Goal: Complete application form: Complete application form

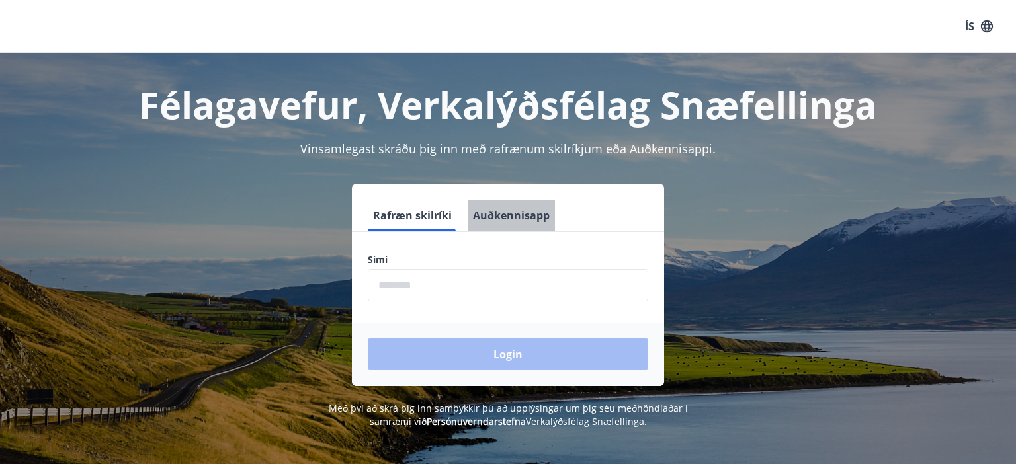
click at [512, 211] on button "Auðkennisapp" at bounding box center [510, 216] width 87 height 32
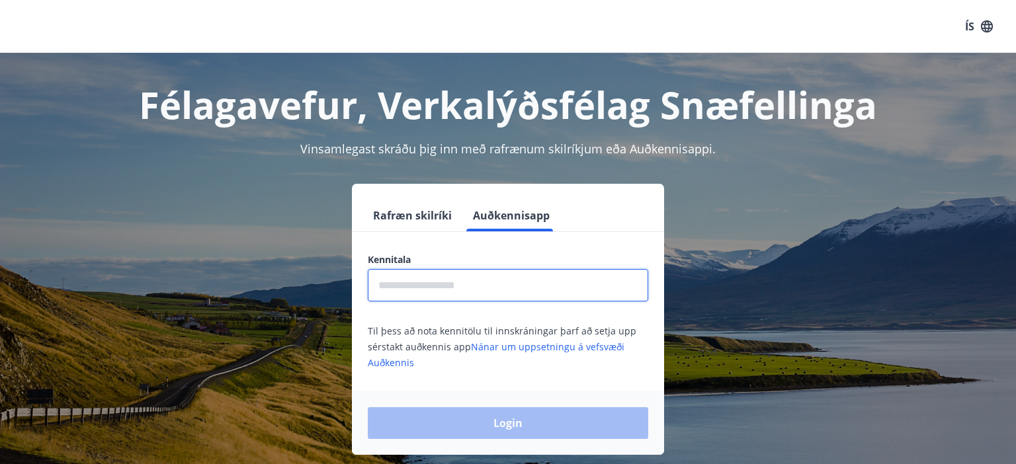
click at [438, 280] on input "text" at bounding box center [508, 285] width 280 height 32
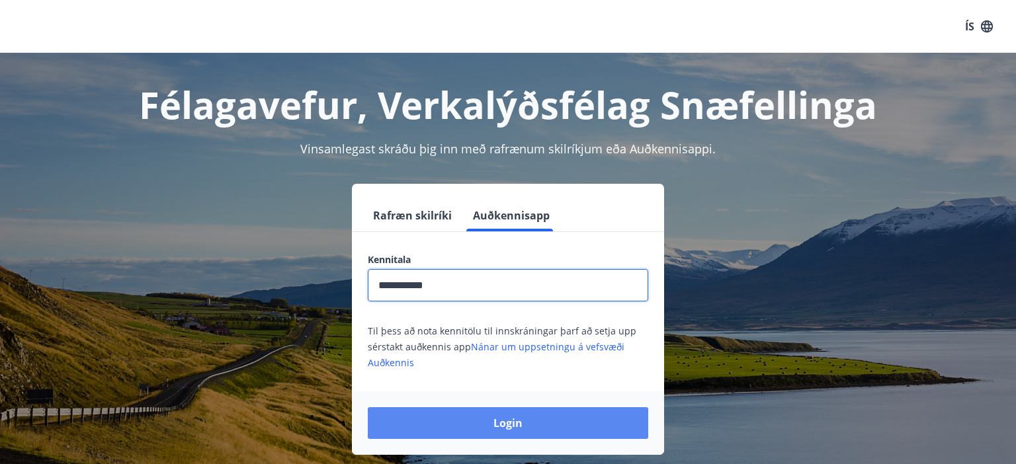
type input "**********"
click at [491, 427] on button "Login" at bounding box center [508, 423] width 280 height 32
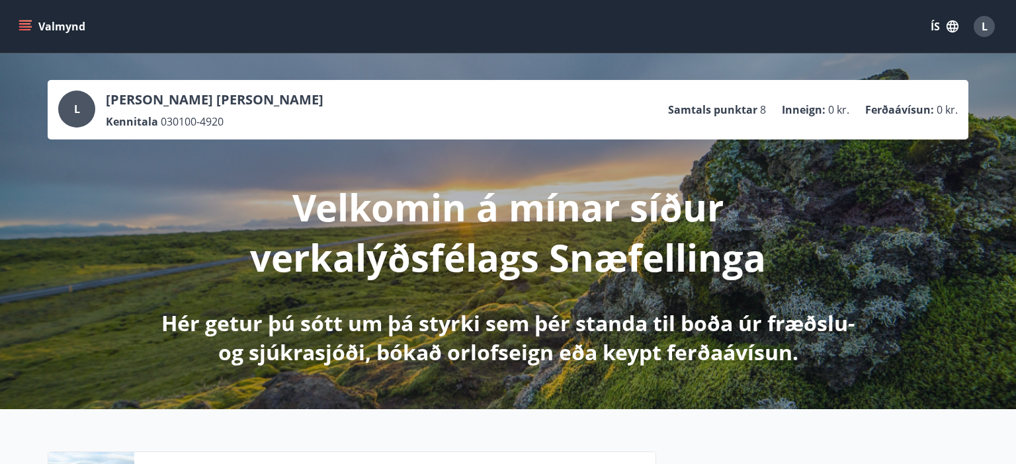
click at [30, 37] on button "Valmynd" at bounding box center [53, 27] width 75 height 24
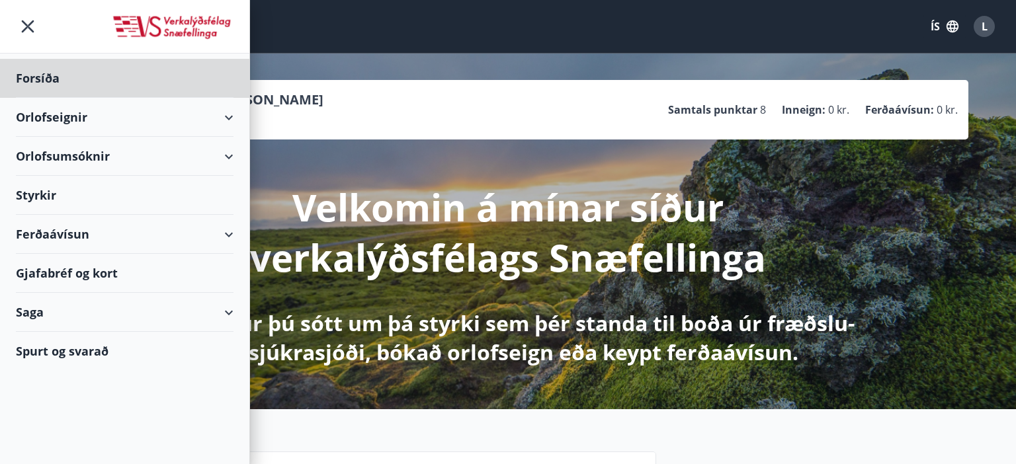
click at [48, 196] on div "Styrkir" at bounding box center [125, 195] width 218 height 39
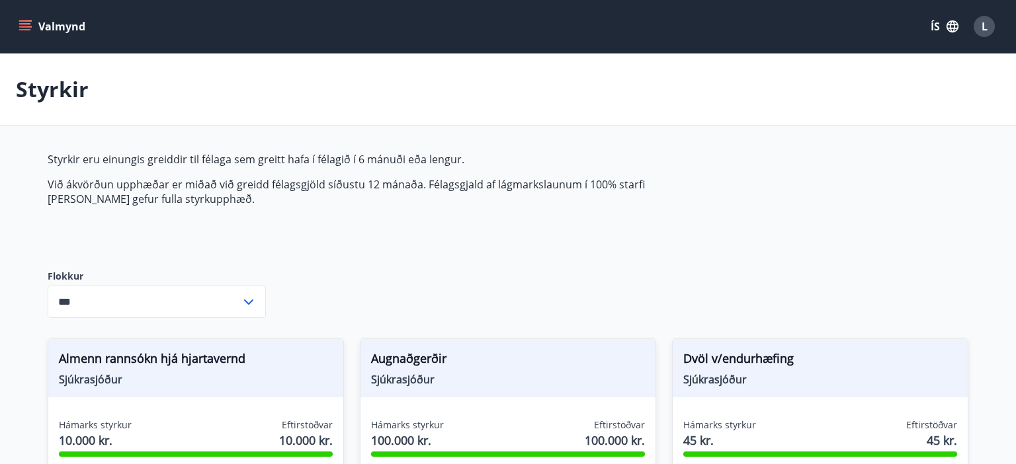
type input "***"
click at [25, 22] on icon "menu" at bounding box center [25, 26] width 13 height 13
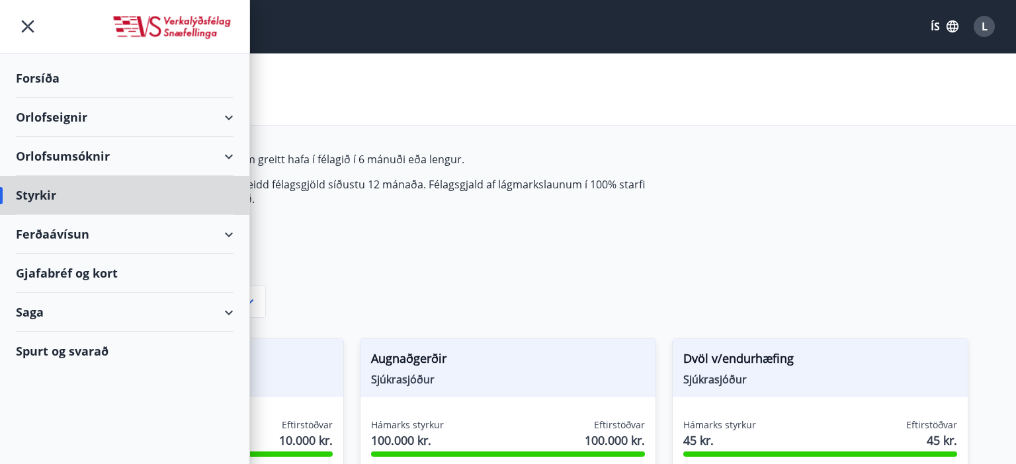
click at [50, 83] on div "Forsíða" at bounding box center [125, 78] width 218 height 39
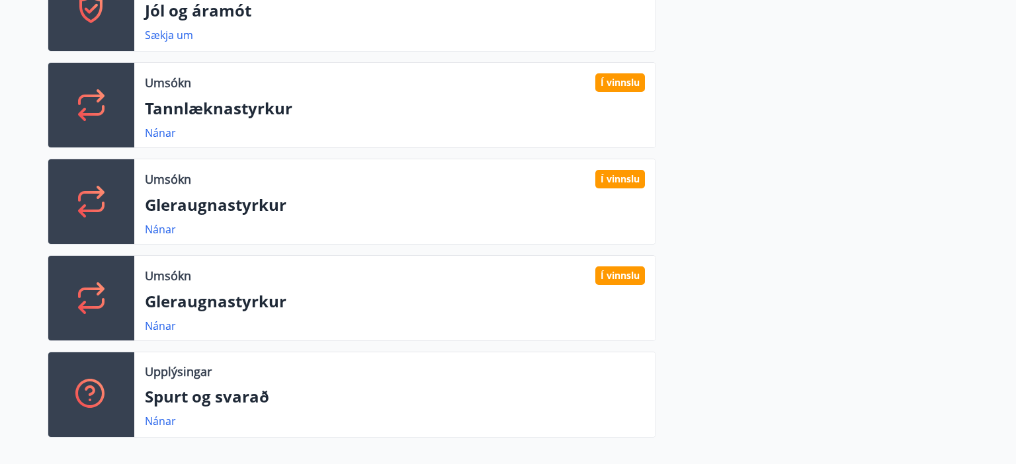
scroll to position [584, 0]
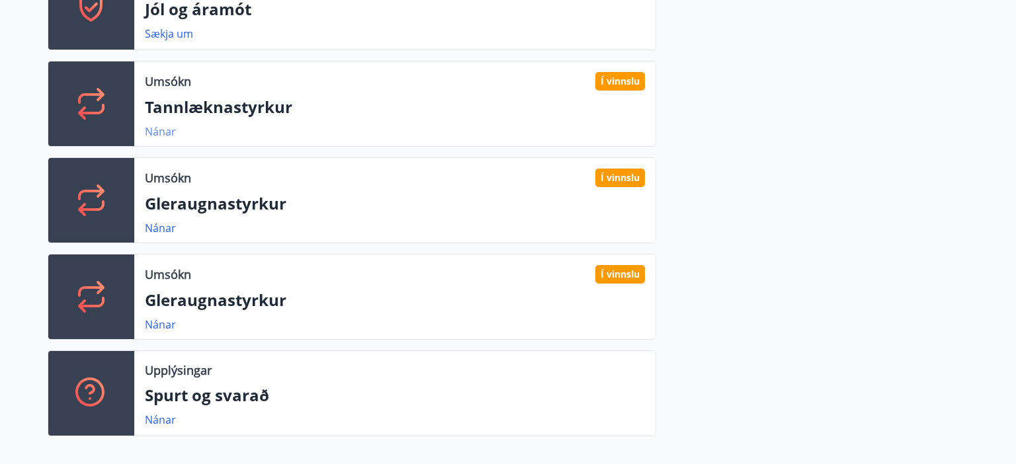
click at [169, 131] on link "Nánar" at bounding box center [160, 131] width 31 height 15
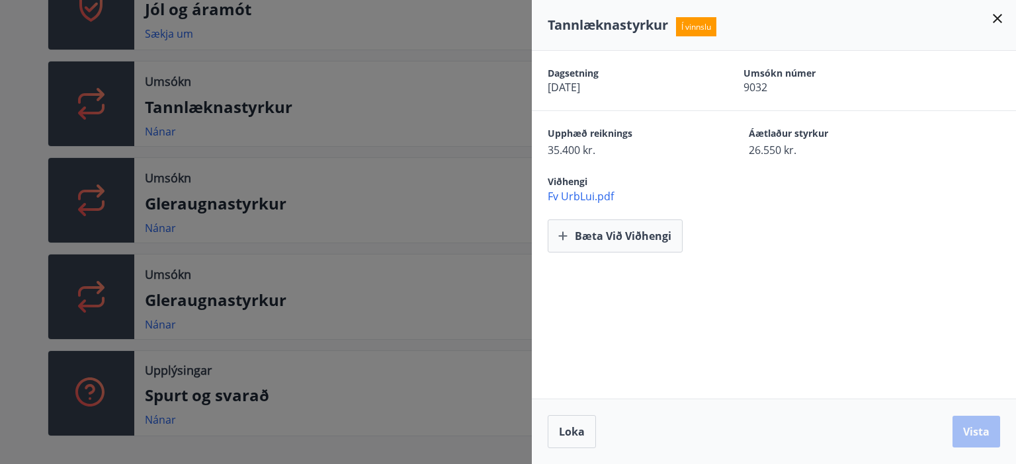
click at [603, 196] on span "Fv UrbLui.pdf" at bounding box center [781, 196] width 468 height 15
click at [996, 20] on icon at bounding box center [996, 18] width 9 height 9
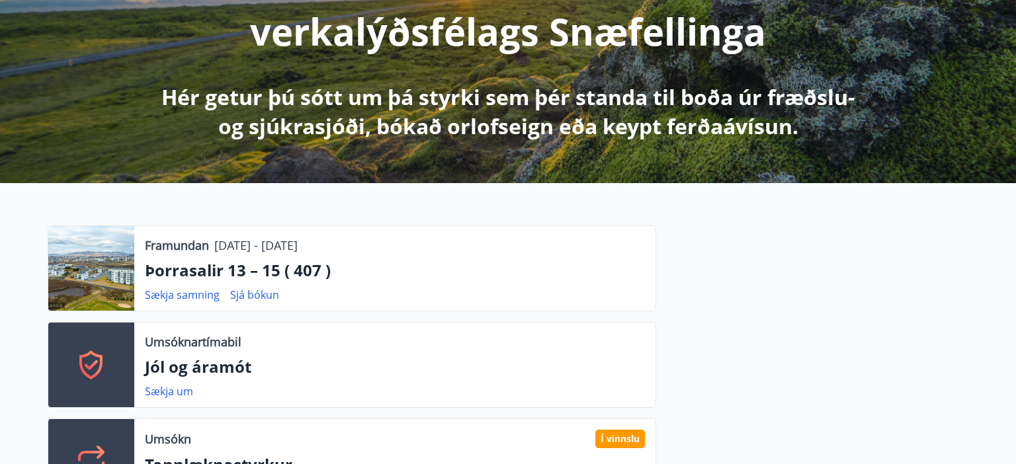
scroll to position [0, 0]
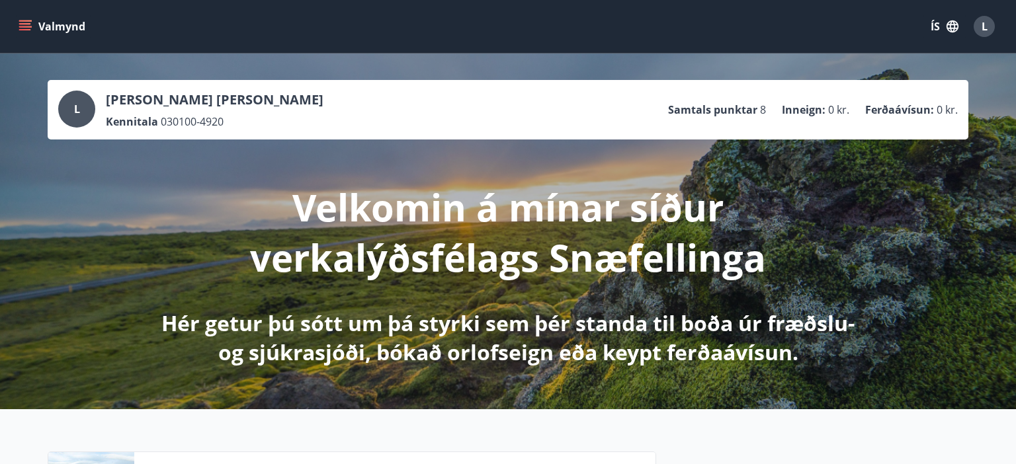
click at [31, 30] on icon "menu" at bounding box center [25, 26] width 13 height 13
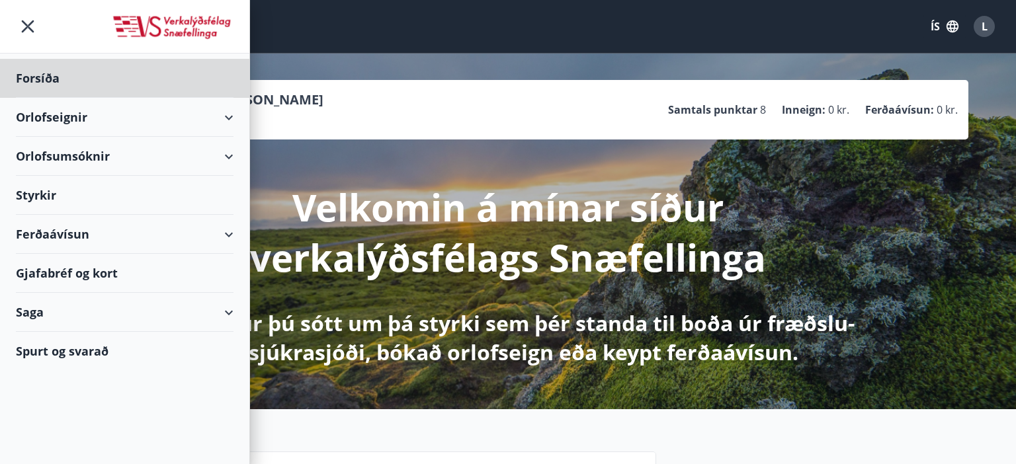
click at [46, 198] on div "Styrkir" at bounding box center [125, 195] width 218 height 39
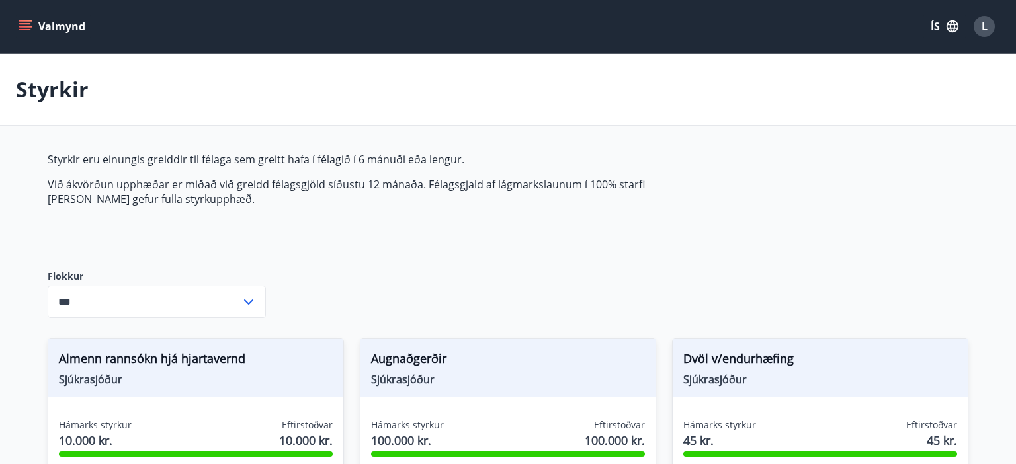
type input "***"
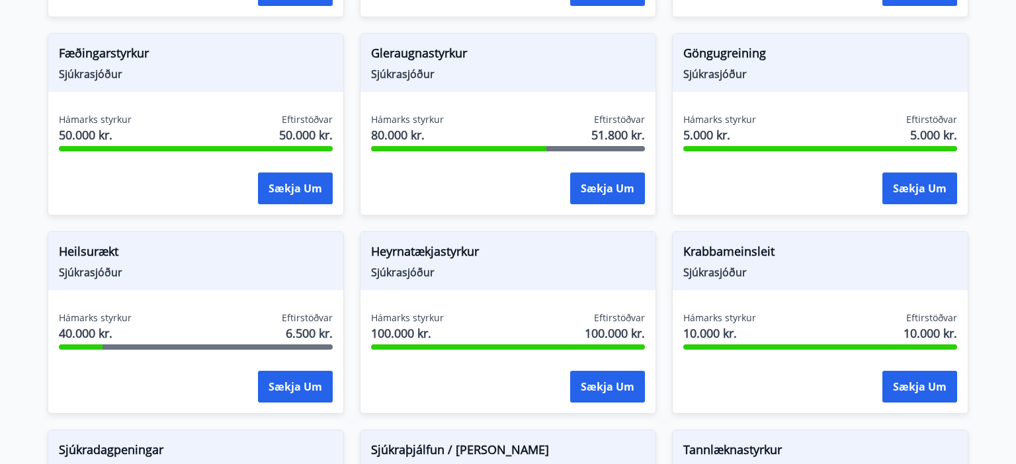
scroll to position [505, 0]
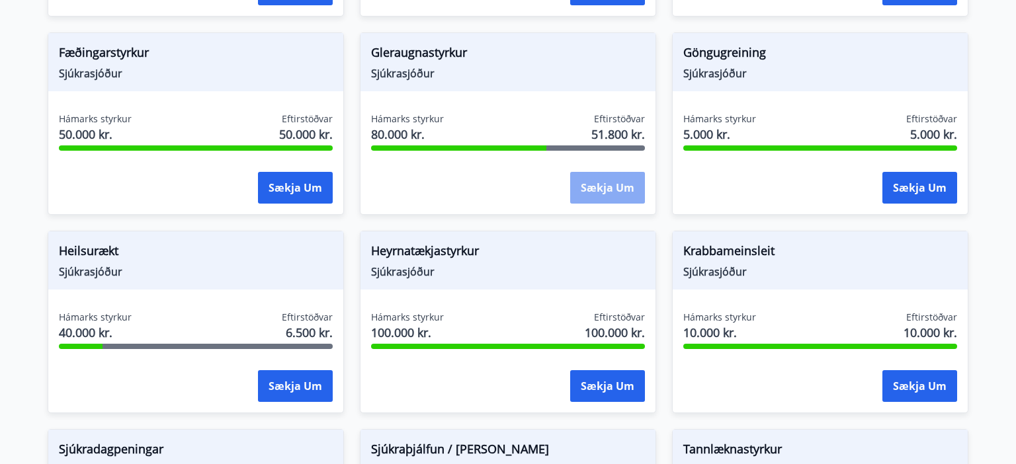
click at [626, 192] on button "Sækja um" at bounding box center [607, 188] width 75 height 32
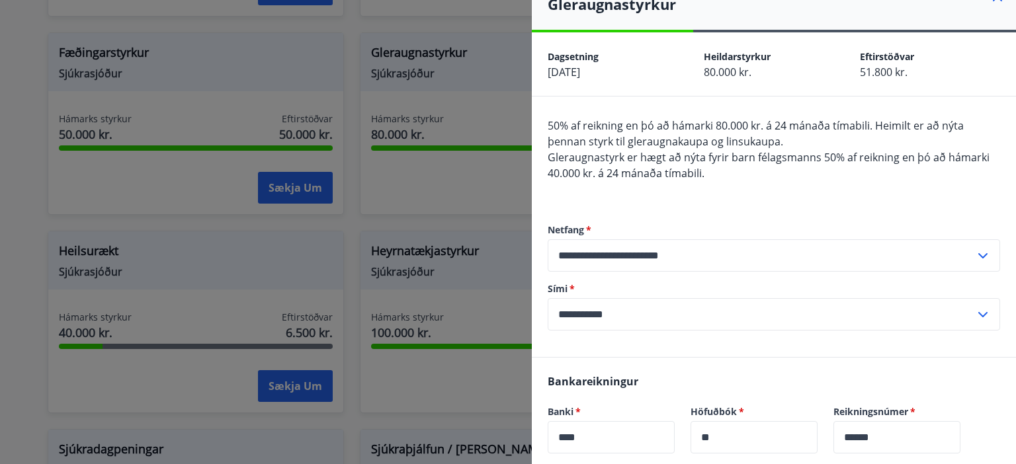
scroll to position [0, 0]
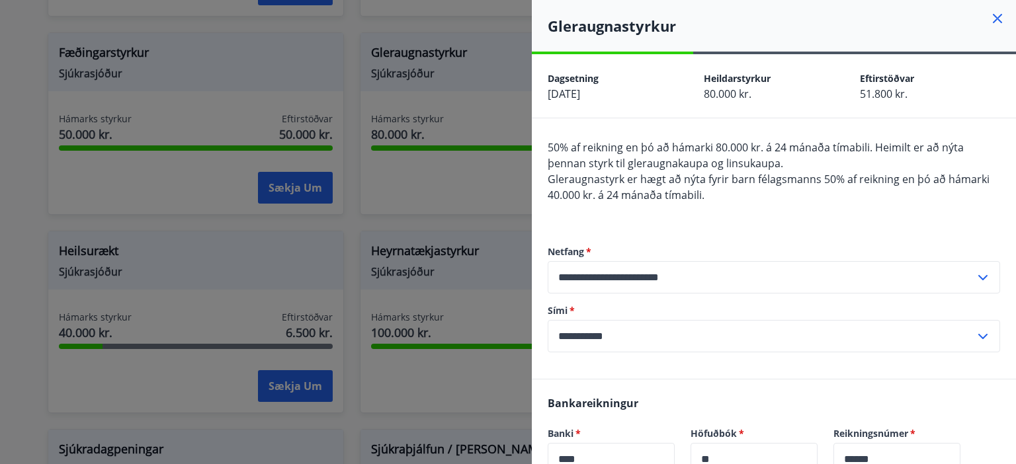
click at [996, 14] on icon at bounding box center [997, 19] width 16 height 16
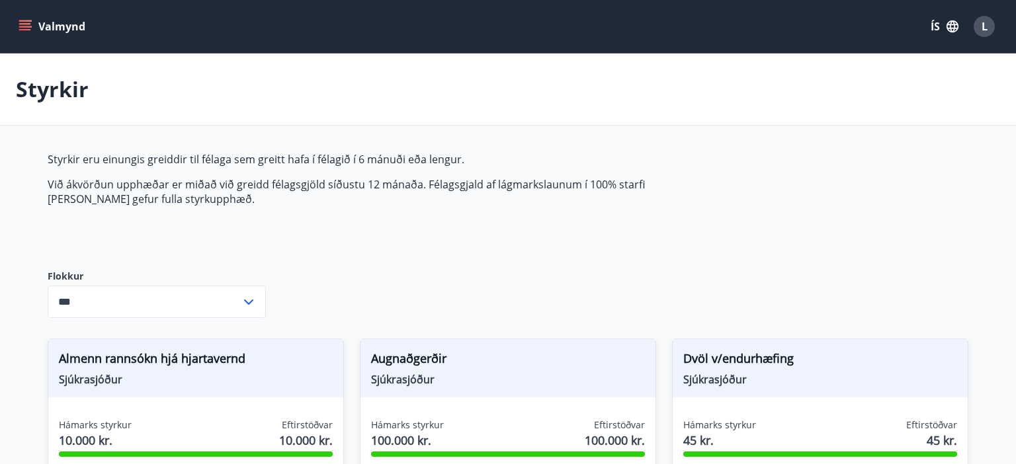
click at [9, 33] on div "Valmynd ÍS L" at bounding box center [508, 26] width 1016 height 53
click at [25, 28] on icon "menu" at bounding box center [25, 26] width 13 height 13
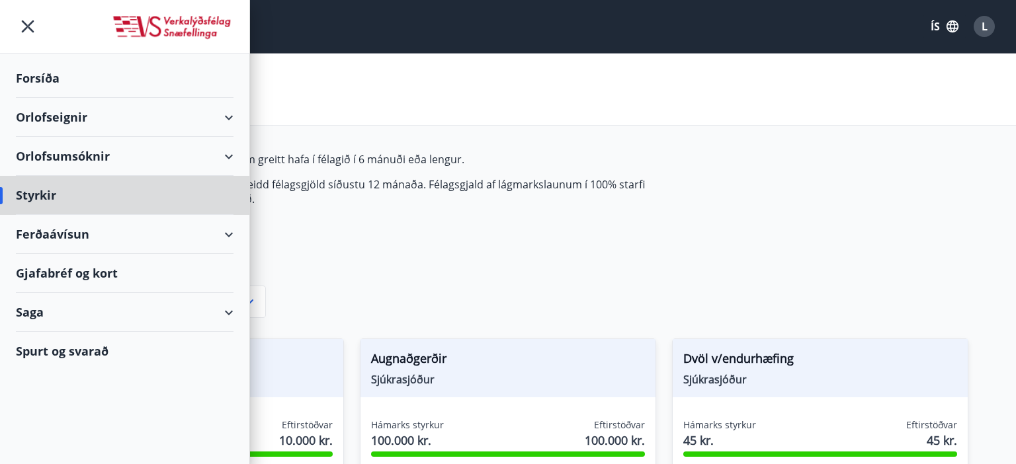
click at [63, 87] on div "Forsíða" at bounding box center [125, 78] width 218 height 39
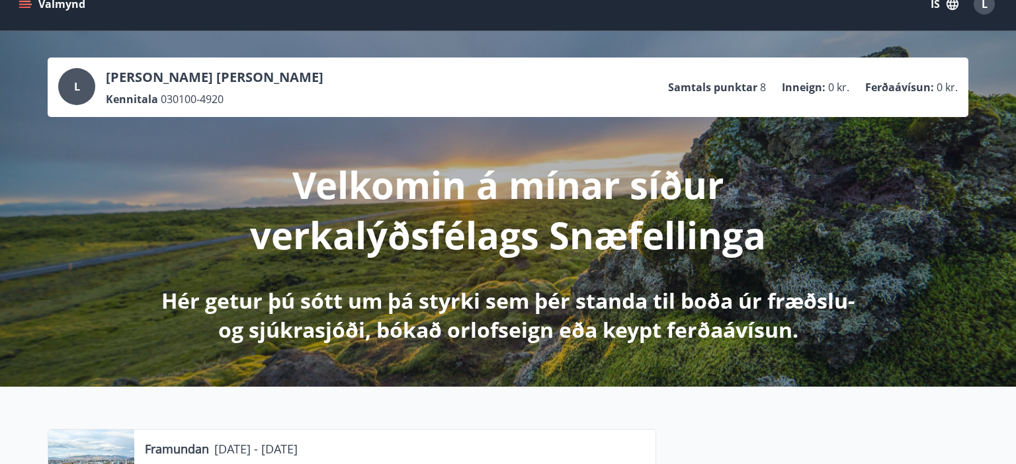
scroll to position [5, 0]
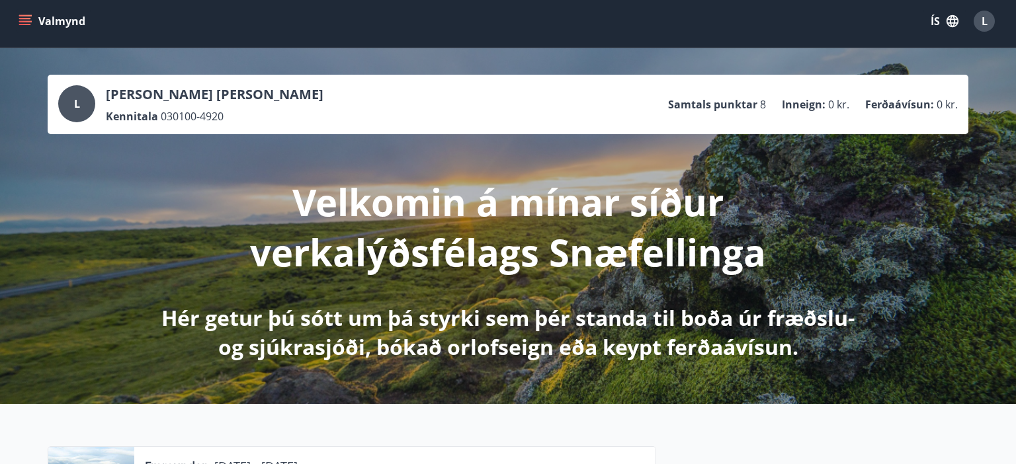
click at [25, 16] on icon "menu" at bounding box center [26, 15] width 15 height 1
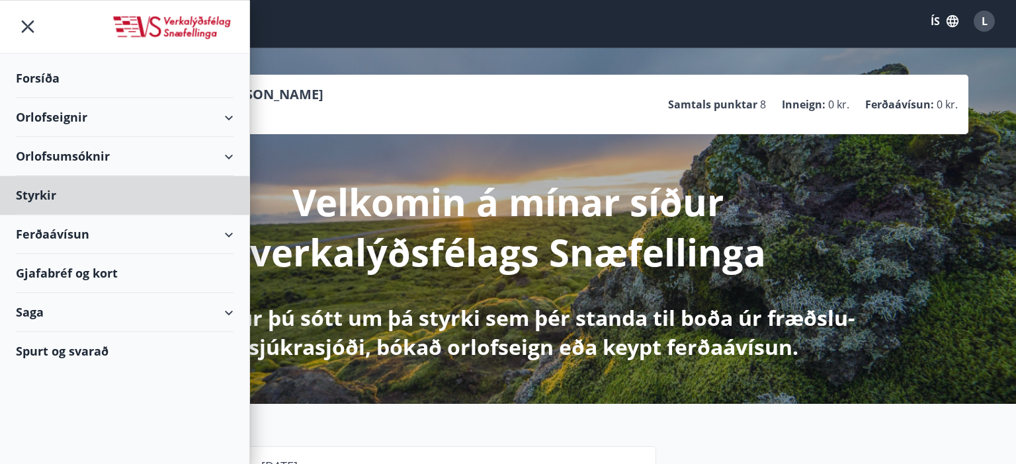
click at [46, 77] on div "Forsíða" at bounding box center [125, 78] width 218 height 39
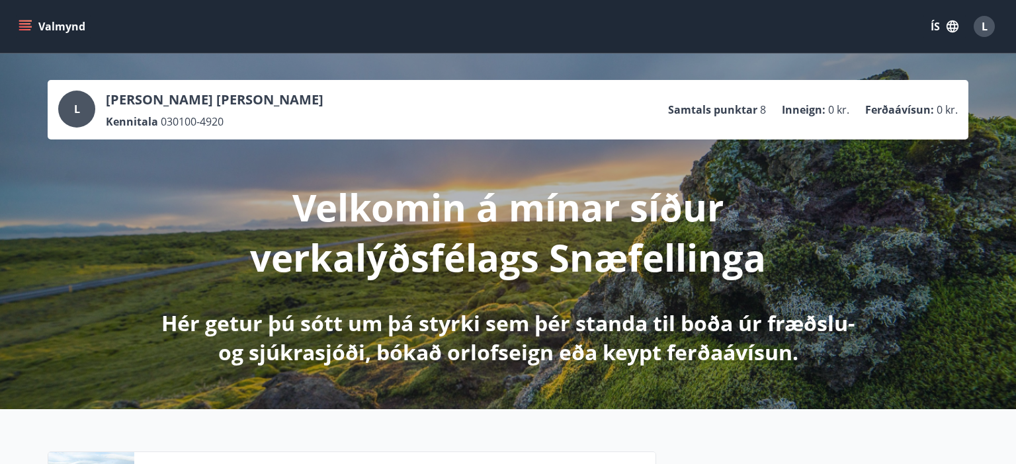
click at [28, 24] on icon "menu" at bounding box center [25, 23] width 12 height 1
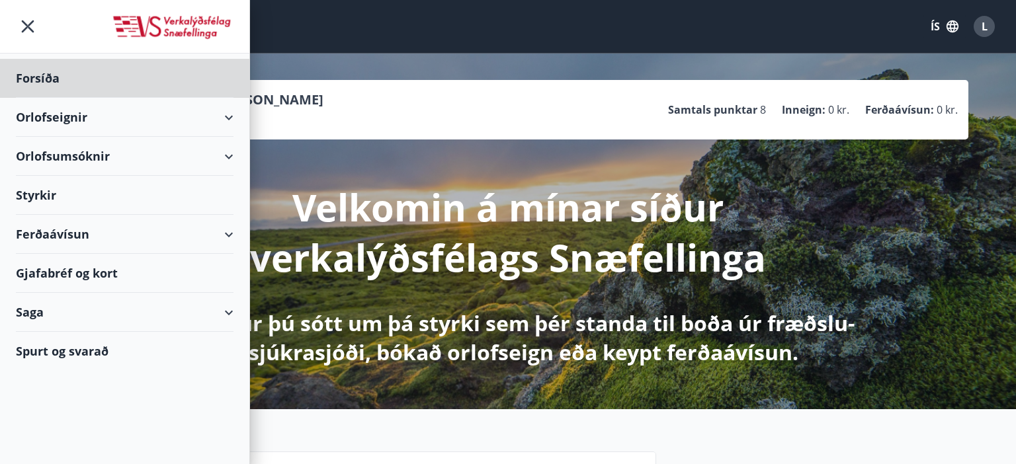
click at [71, 197] on div "Styrkir" at bounding box center [125, 195] width 218 height 39
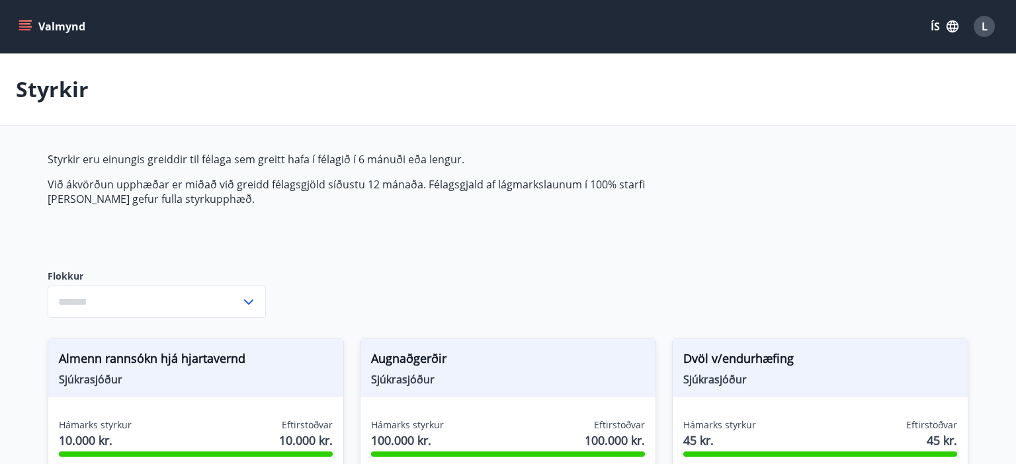
type input "***"
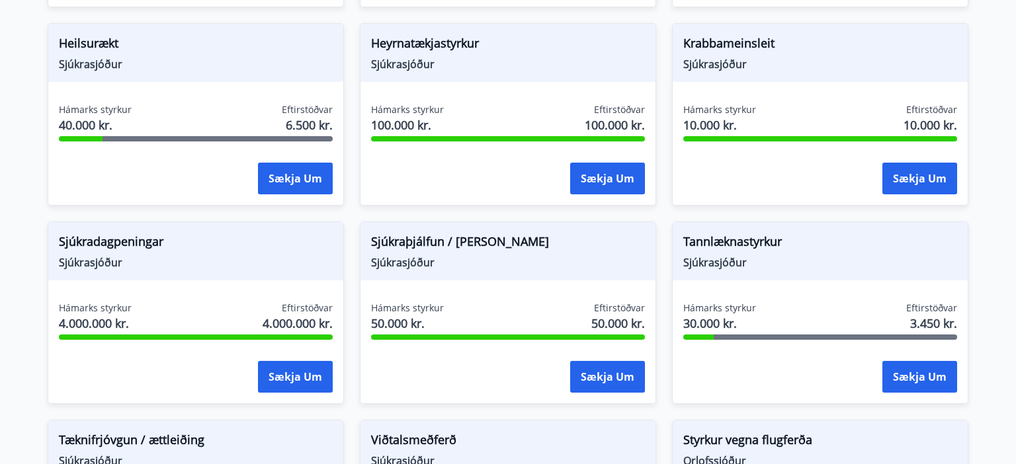
scroll to position [711, 0]
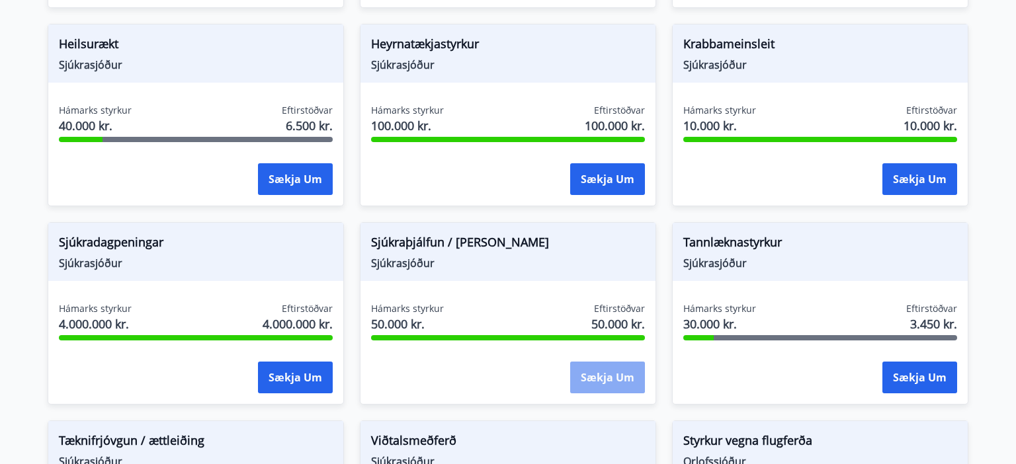
click at [605, 374] on button "Sækja um" at bounding box center [607, 378] width 75 height 32
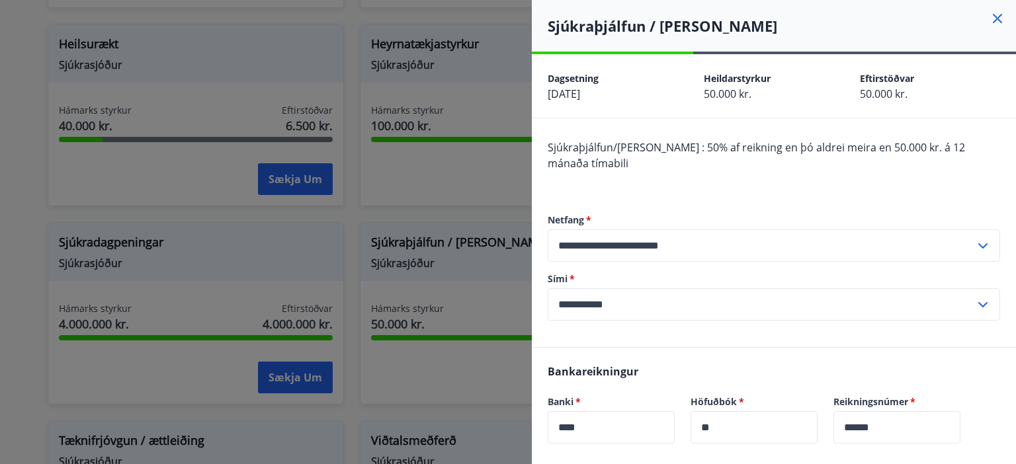
scroll to position [274, 0]
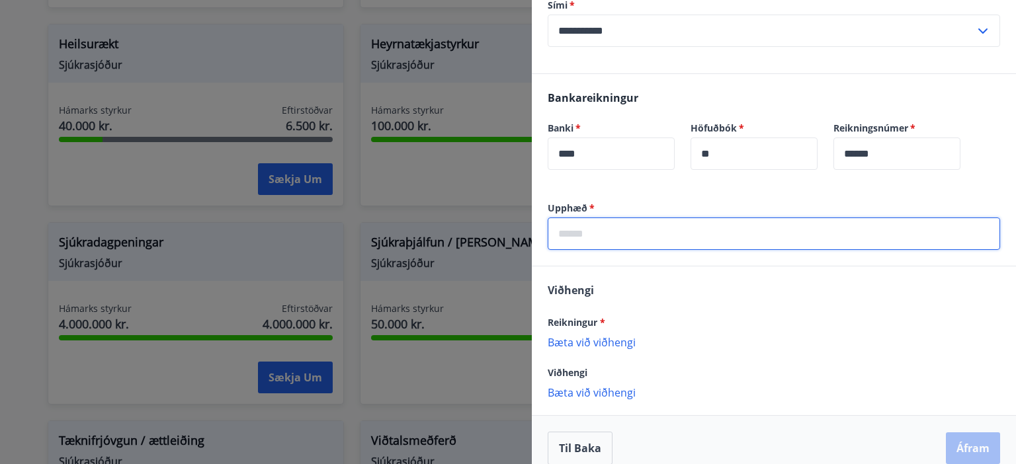
click at [704, 218] on input "text" at bounding box center [773, 234] width 452 height 32
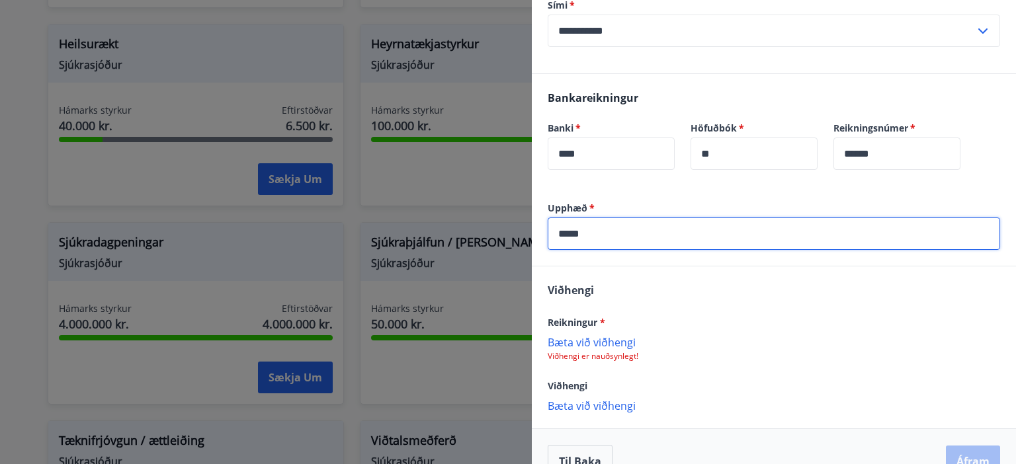
type input "*****"
click at [607, 335] on p "Bæta við viðhengi" at bounding box center [773, 341] width 452 height 13
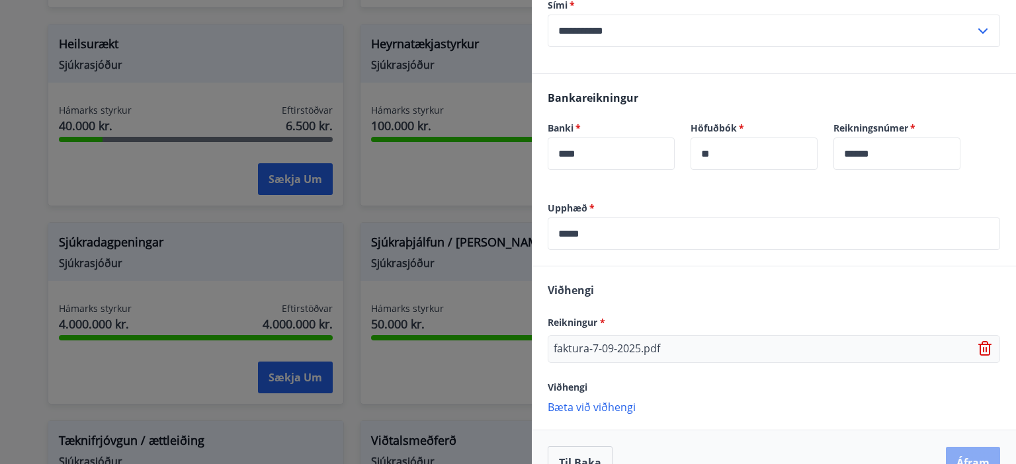
click at [977, 447] on button "Áfram" at bounding box center [973, 463] width 54 height 32
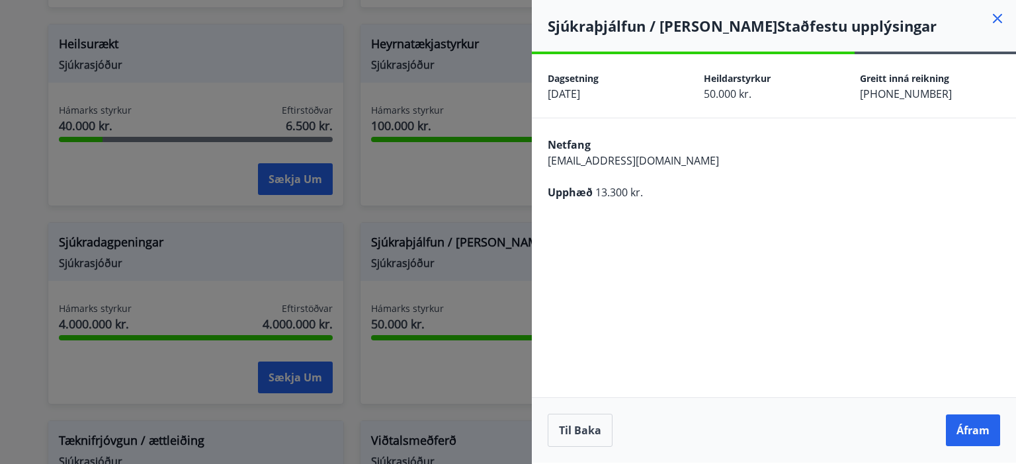
scroll to position [0, 0]
click at [975, 423] on button "Áfram" at bounding box center [973, 431] width 54 height 32
click at [963, 429] on button "Áfram" at bounding box center [973, 431] width 54 height 32
click at [997, 19] on icon at bounding box center [997, 19] width 2 height 2
